Goal: Transaction & Acquisition: Obtain resource

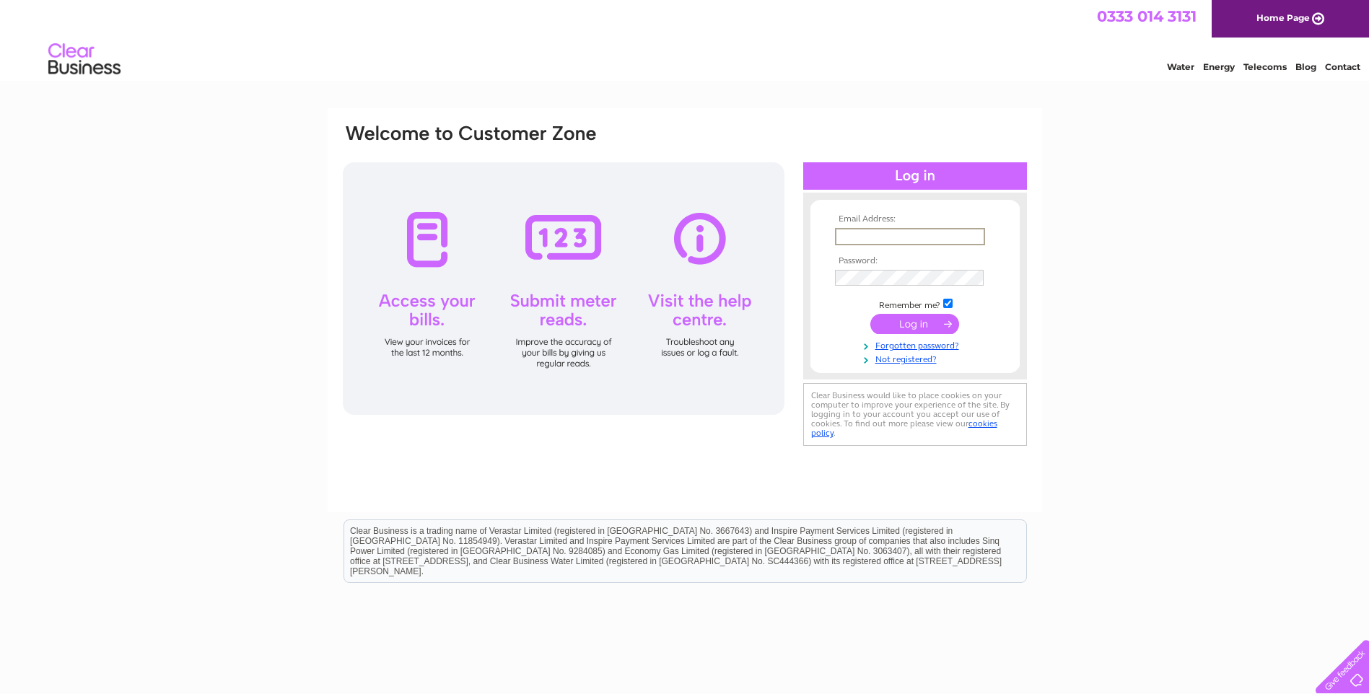
drag, startPoint x: 866, startPoint y: 235, endPoint x: 876, endPoint y: 239, distance: 10.1
click at [866, 235] on input "text" at bounding box center [910, 236] width 150 height 17
type input "invoicesfinance@copfs.gov.uk"
click at [912, 324] on input "submit" at bounding box center [915, 324] width 89 height 20
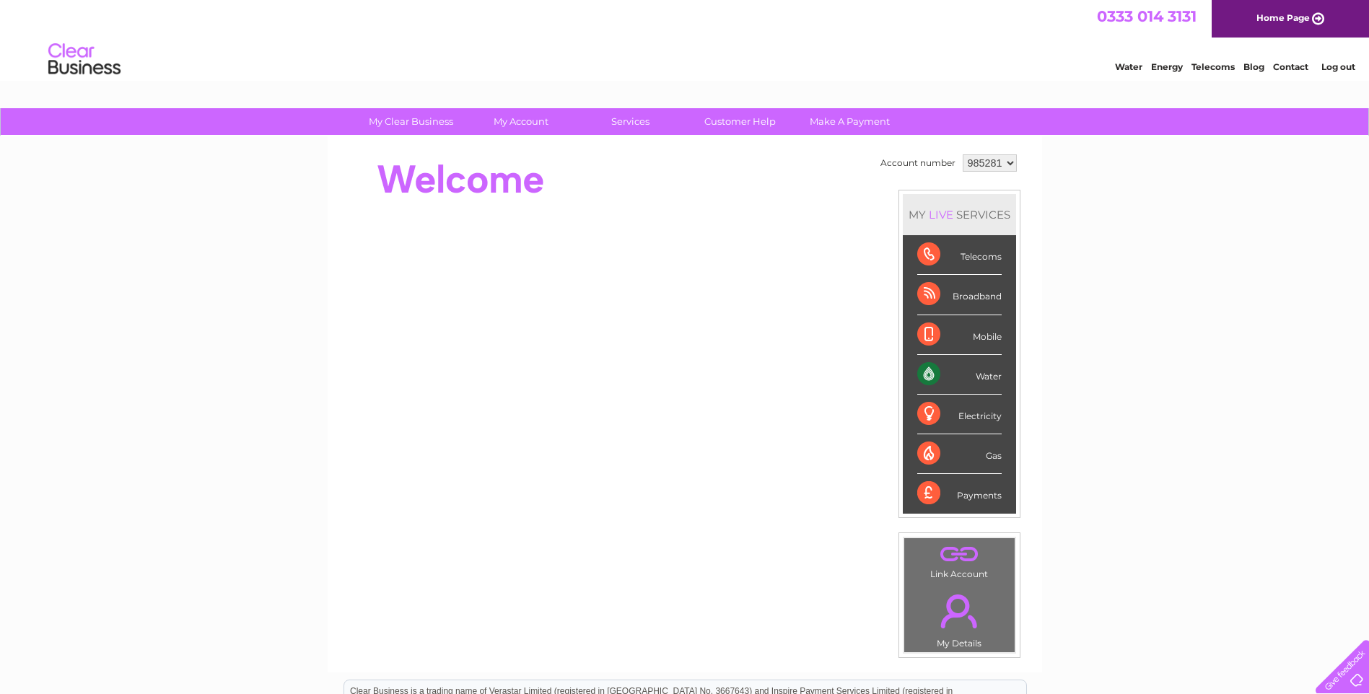
click at [1012, 163] on select "985281 986625" at bounding box center [990, 162] width 54 height 17
click at [1119, 176] on div "My Clear Business Login Details My Details My Preferences Link Account My Accou…" at bounding box center [684, 513] width 1369 height 811
click at [1008, 164] on select "985281 986625" at bounding box center [990, 162] width 54 height 17
click at [1010, 162] on select "985281 986625" at bounding box center [990, 162] width 54 height 17
click at [963, 154] on select "985281 986625" at bounding box center [990, 162] width 54 height 17
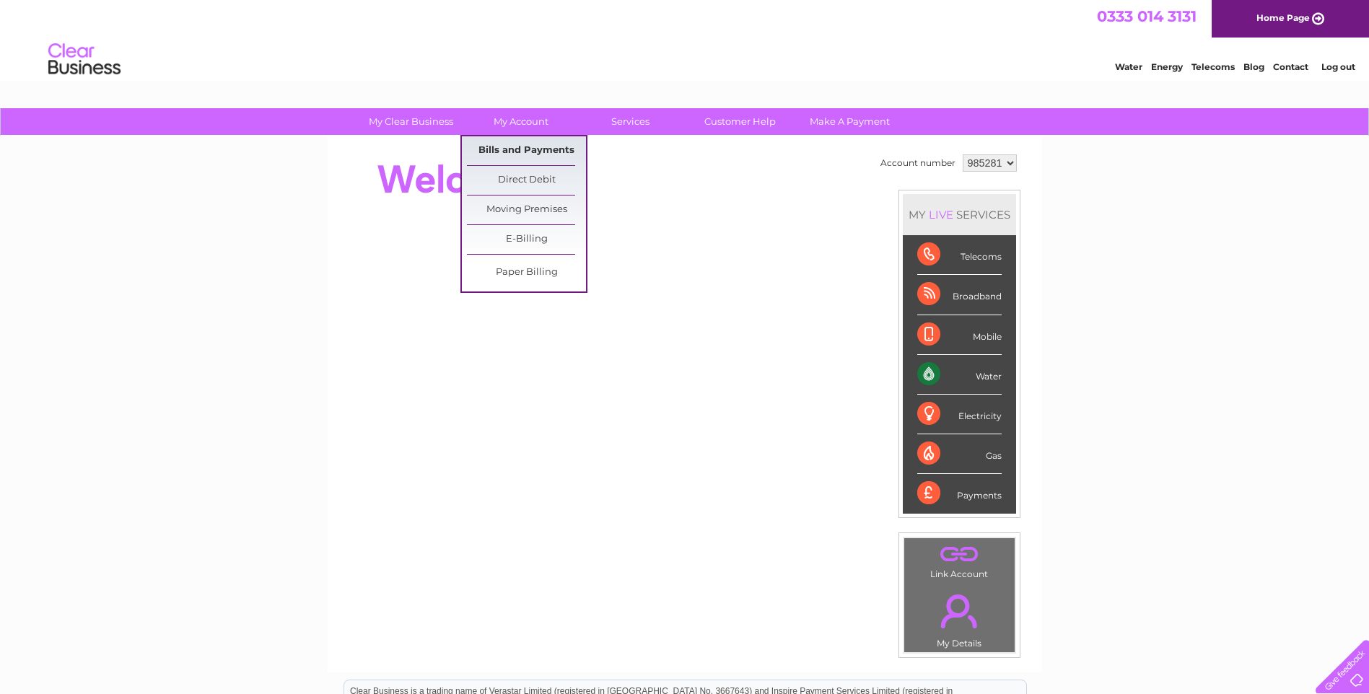
click at [510, 145] on link "Bills and Payments" at bounding box center [526, 150] width 119 height 29
click at [528, 153] on link "Bills and Payments" at bounding box center [526, 150] width 119 height 29
click at [528, 149] on link "Bills and Payments" at bounding box center [526, 150] width 119 height 29
click at [512, 154] on link "Bills and Payments" at bounding box center [526, 150] width 119 height 29
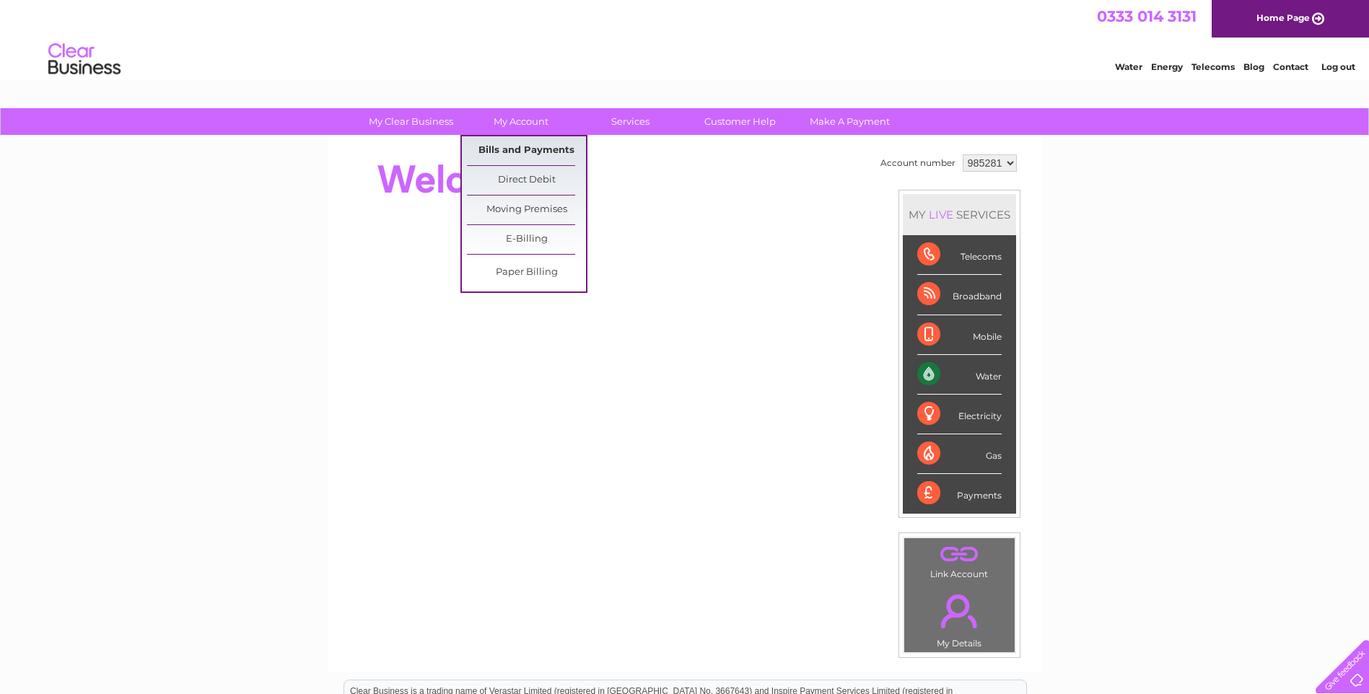
click at [508, 149] on link "Bills and Payments" at bounding box center [526, 150] width 119 height 29
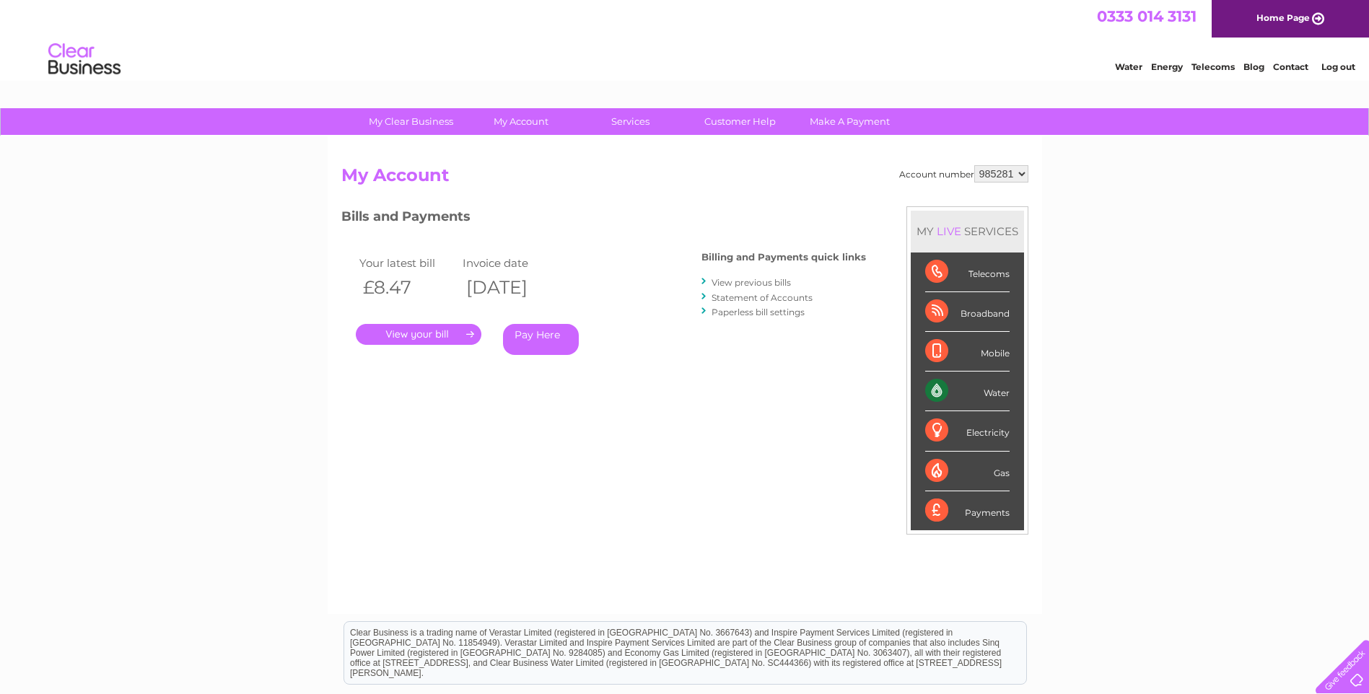
click at [419, 333] on link "." at bounding box center [419, 334] width 126 height 21
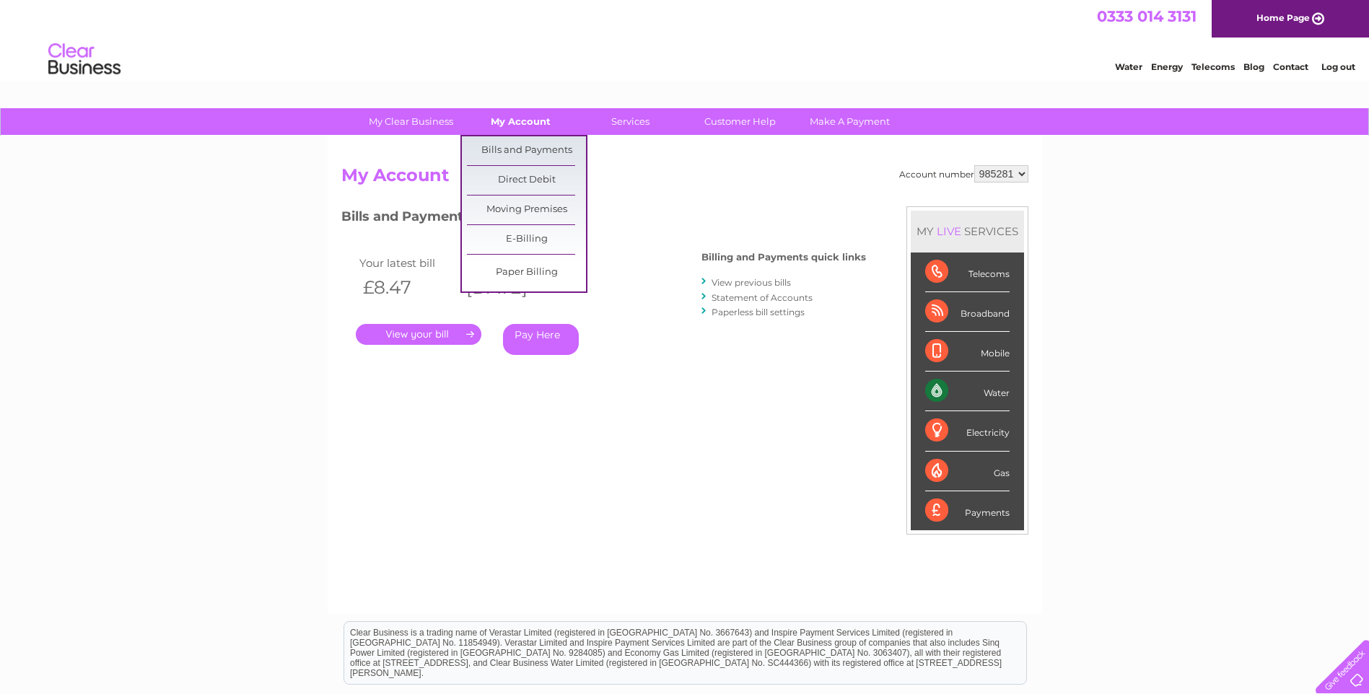
click at [526, 125] on link "My Account" at bounding box center [520, 121] width 119 height 27
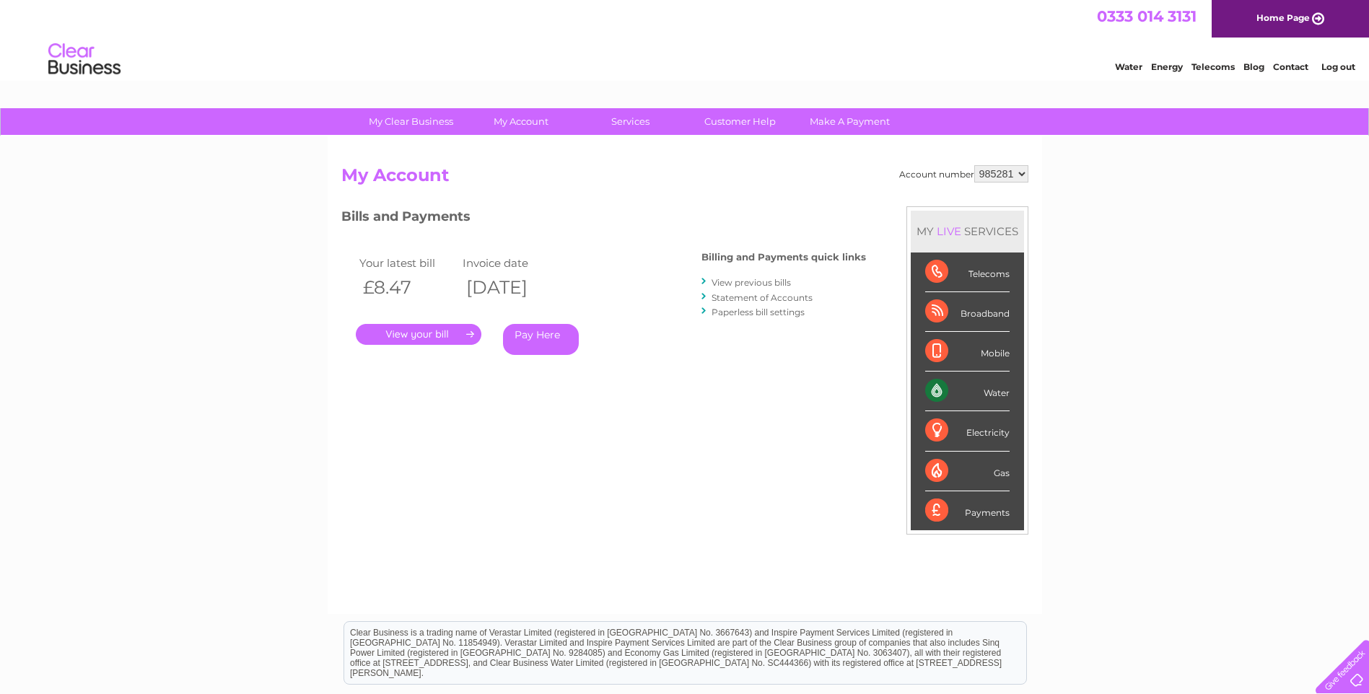
click at [409, 333] on link "." at bounding box center [419, 334] width 126 height 21
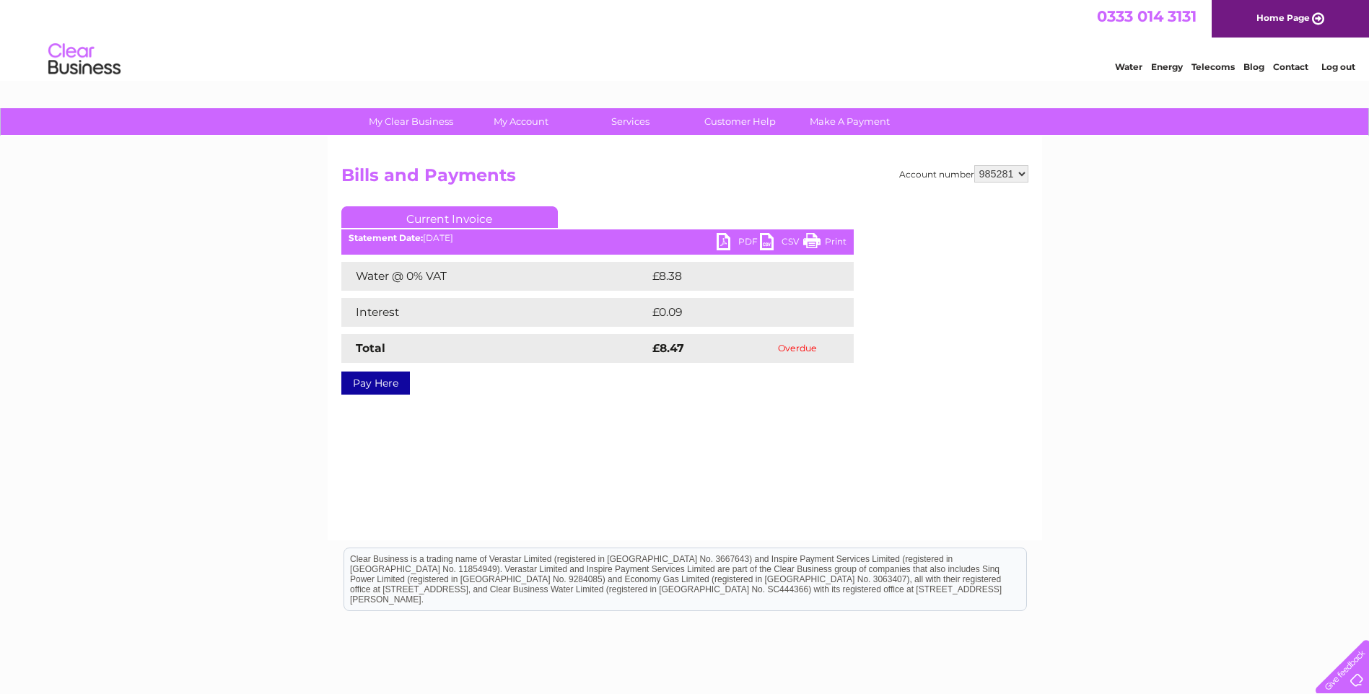
click at [726, 243] on link "PDF" at bounding box center [738, 243] width 43 height 21
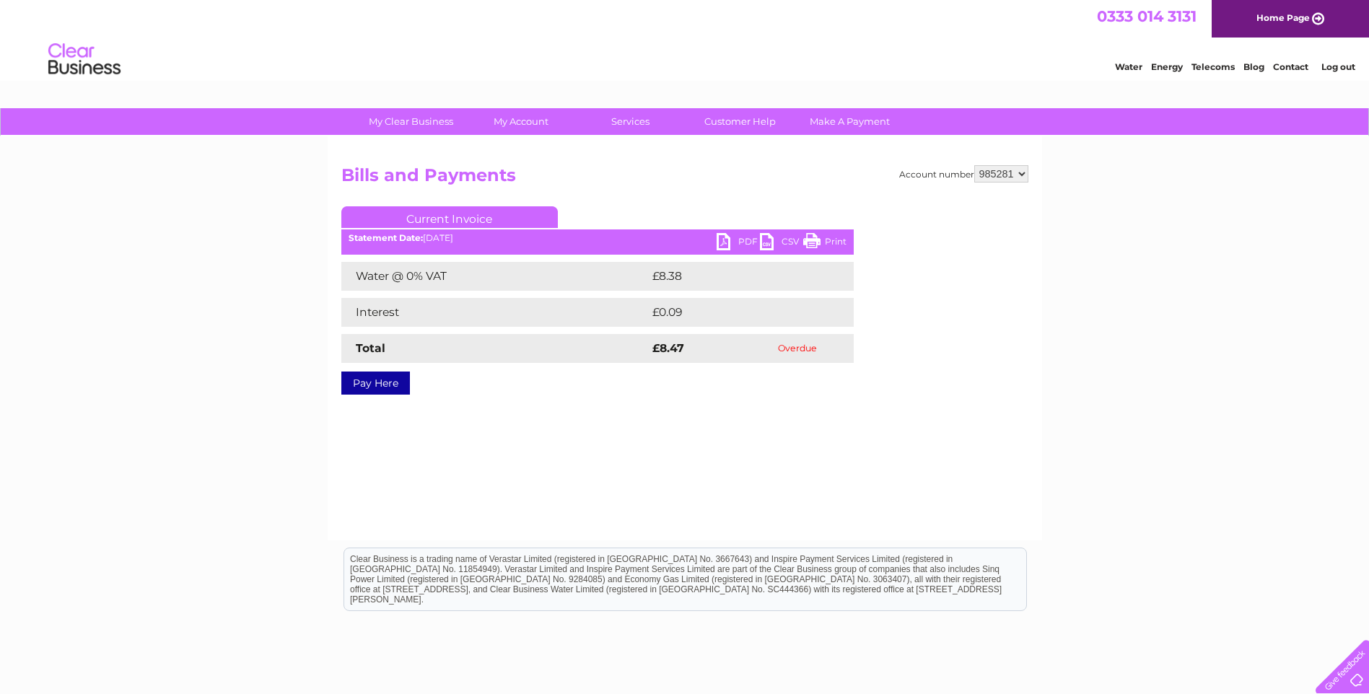
click at [744, 242] on link "PDF" at bounding box center [738, 243] width 43 height 21
click at [740, 238] on link "PDF" at bounding box center [738, 243] width 43 height 21
click at [741, 240] on link "PDF" at bounding box center [738, 243] width 43 height 21
click at [729, 242] on link "PDF" at bounding box center [738, 243] width 43 height 21
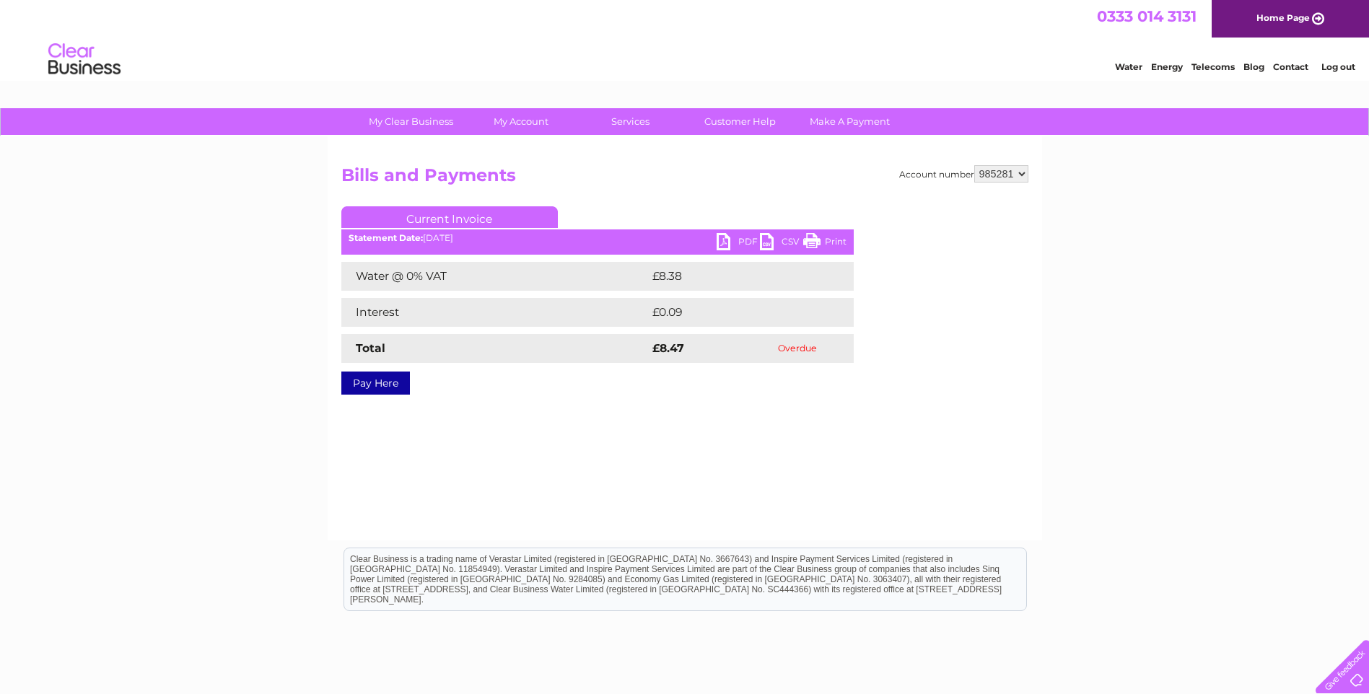
click at [1335, 67] on link "Log out" at bounding box center [1339, 66] width 34 height 11
